Goal: Transaction & Acquisition: Purchase product/service

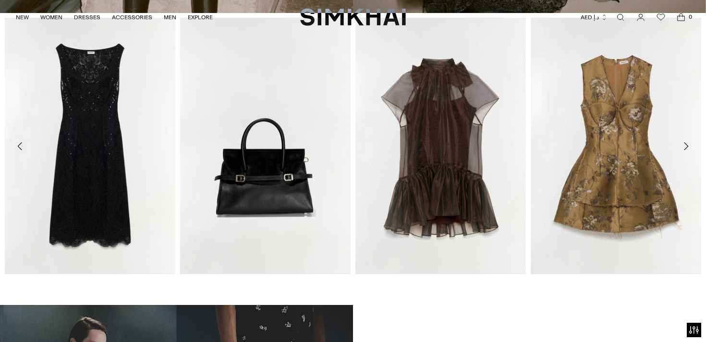
scroll to position [409, 0]
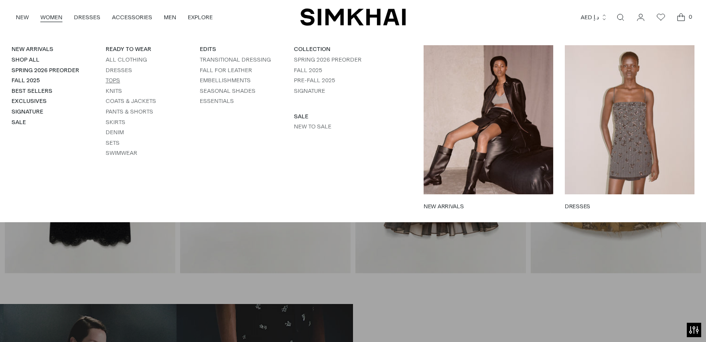
click at [116, 83] on link "Tops" at bounding box center [113, 80] width 14 height 7
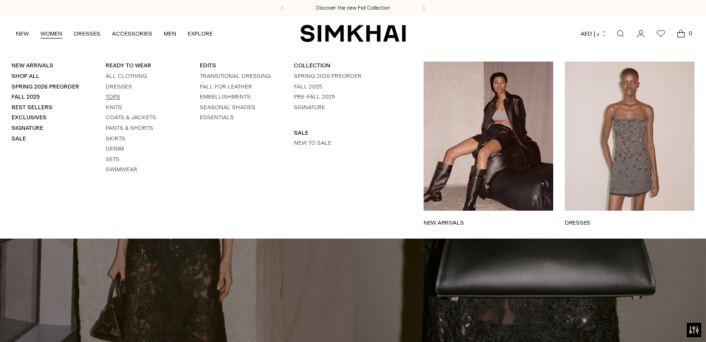
click at [115, 95] on link "Tops" at bounding box center [113, 96] width 14 height 7
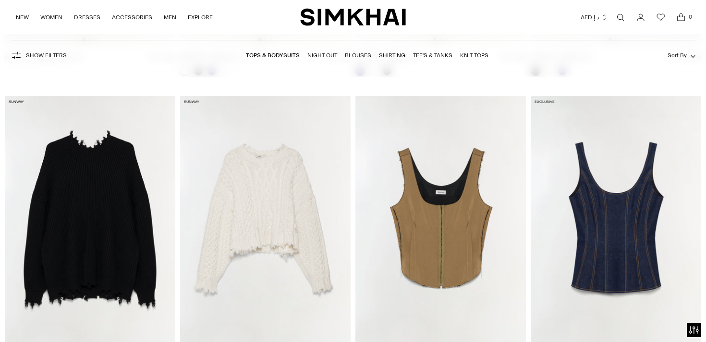
scroll to position [2495, 0]
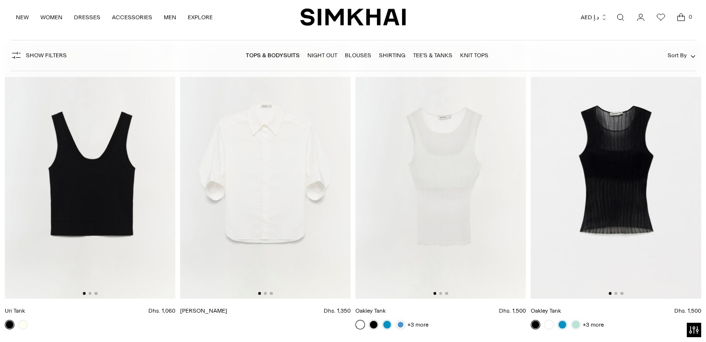
scroll to position [6823, 0]
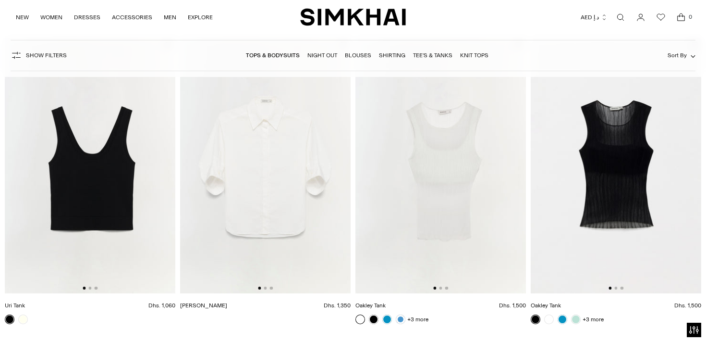
click at [627, 150] on img at bounding box center [616, 165] width 171 height 256
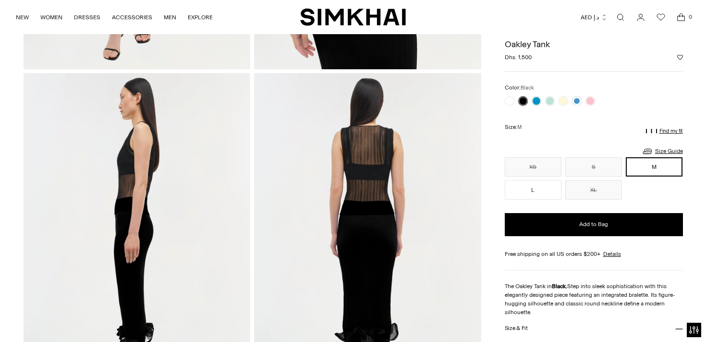
scroll to position [310, 0]
